Goal: Find contact information: Find contact information

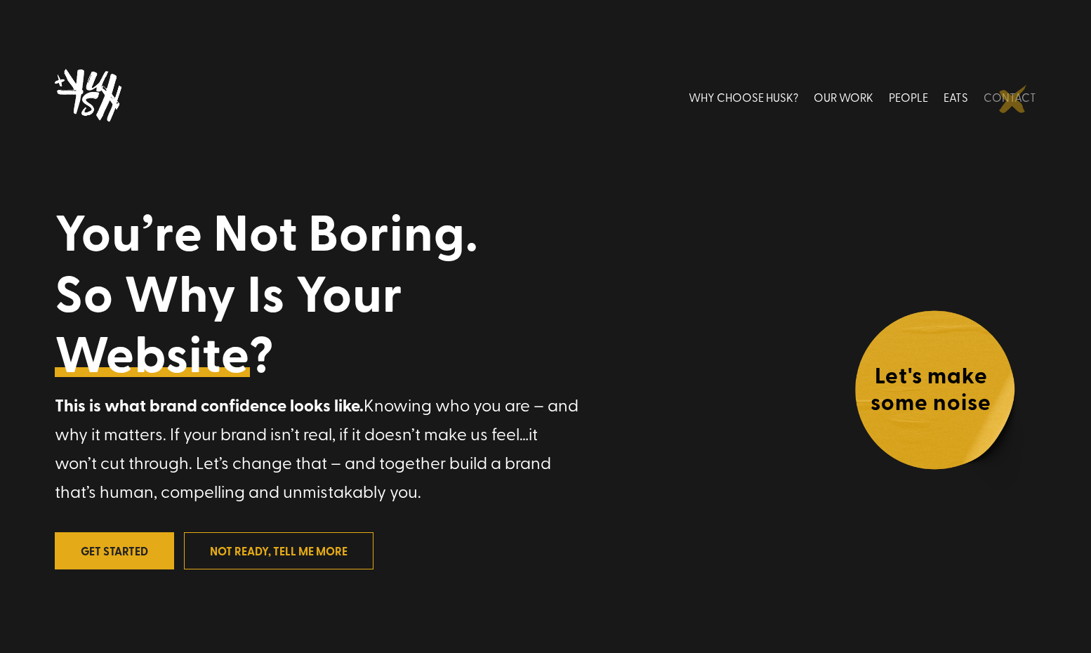
click at [1013, 99] on link "CONTACT" at bounding box center [1009, 96] width 53 height 62
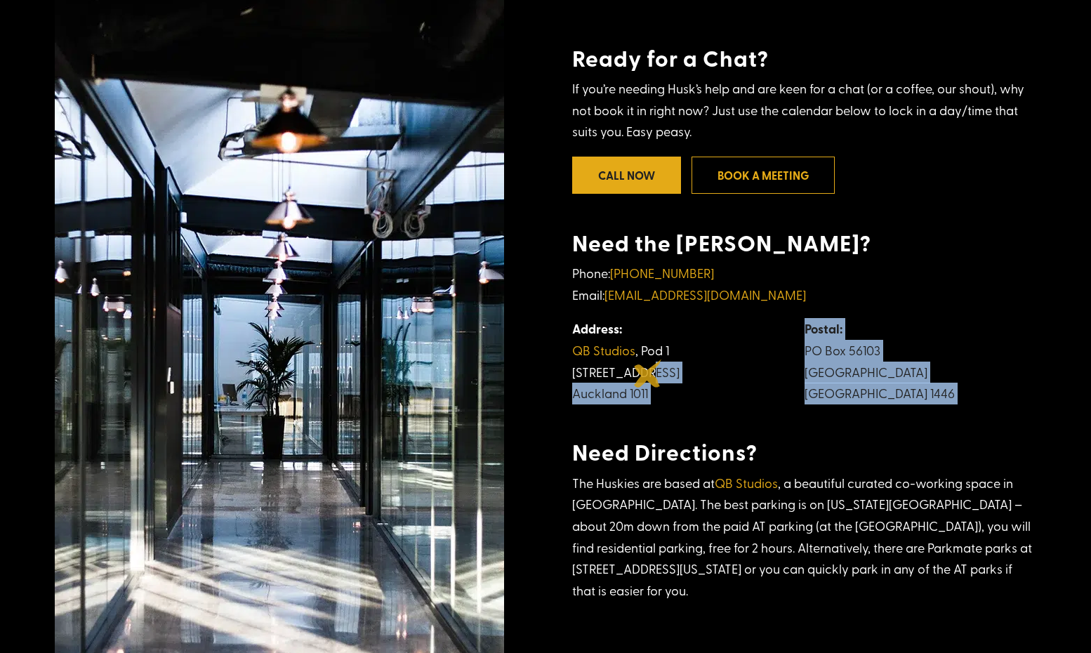
drag, startPoint x: 569, startPoint y: 362, endPoint x: 648, endPoint y: 373, distance: 80.1
click at [648, 373] on div "Ready for a Chat? If you’re needing Husk’s help and are keen for a chat (or a c…" at bounding box center [546, 319] width 982 height 696
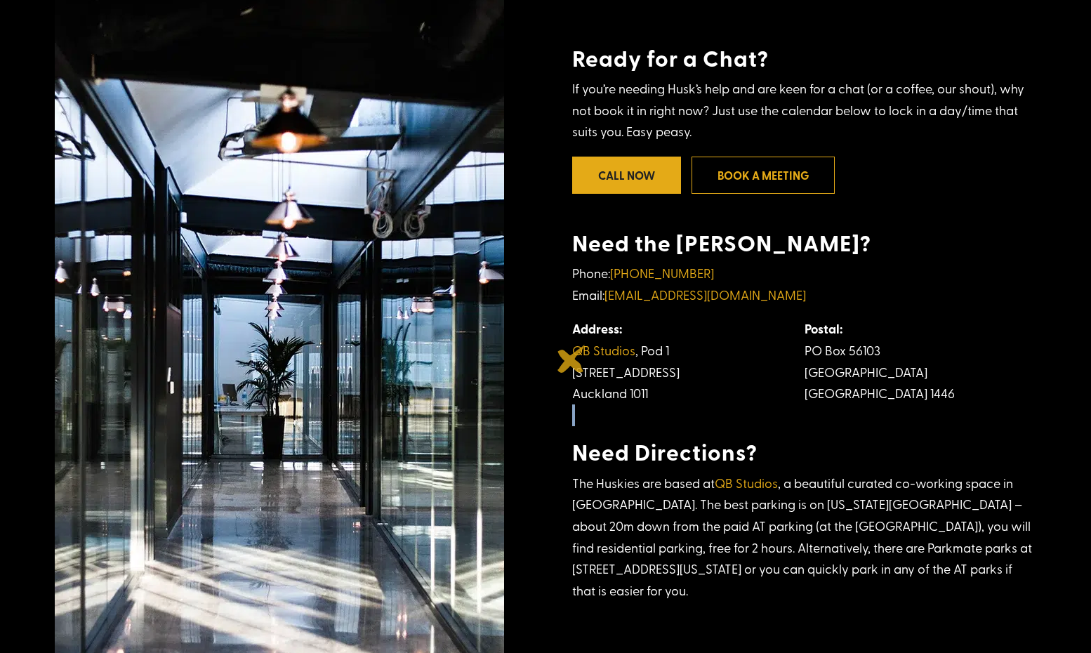
drag, startPoint x: 668, startPoint y: 424, endPoint x: 571, endPoint y: 359, distance: 116.8
click at [571, 359] on div "Ready for a Chat? If you’re needing Husk’s help and are keen for a chat (or a c…" at bounding box center [546, 319] width 982 height 696
drag, startPoint x: 658, startPoint y: 410, endPoint x: 578, endPoint y: 360, distance: 94.9
click at [578, 360] on td "Address: QB Studios , Pod 1 208 Ponsonby Rd, Ponsonby Auckland 1011" at bounding box center [688, 361] width 232 height 86
copy td "QB Studios , Pod 1 208 Ponsonby Rd, Ponsonby Auckland 1011"
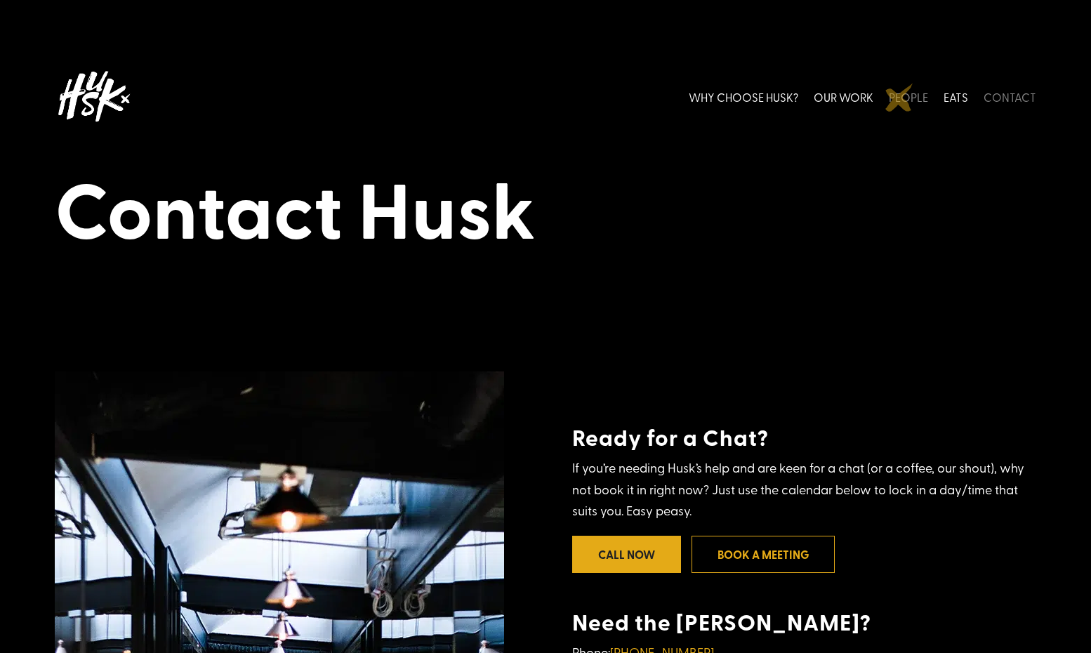
click at [899, 98] on link "PEOPLE" at bounding box center [908, 96] width 39 height 62
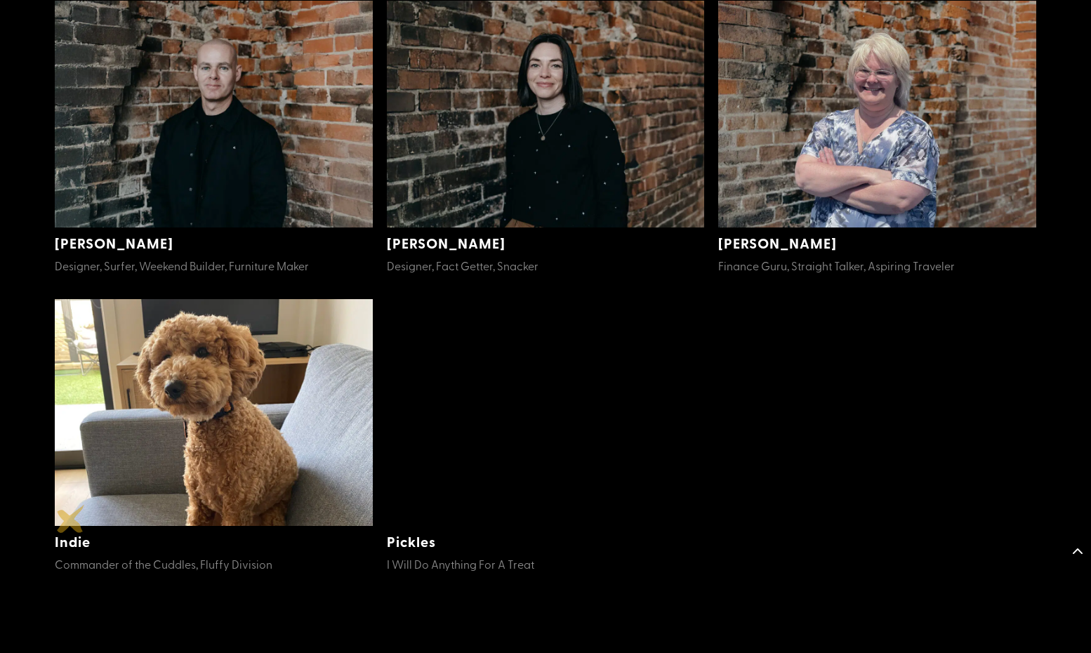
scroll to position [730, 0]
